Goal: Transaction & Acquisition: Download file/media

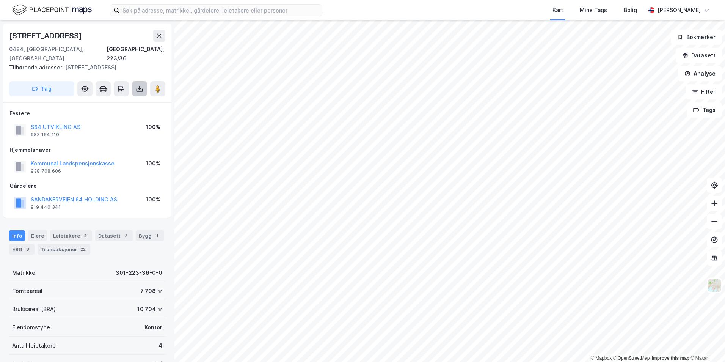
click at [140, 85] on icon at bounding box center [140, 89] width 8 height 8
click at [115, 101] on div "Last ned grunnbok" at bounding box center [102, 104] width 44 height 6
